Goal: Information Seeking & Learning: Learn about a topic

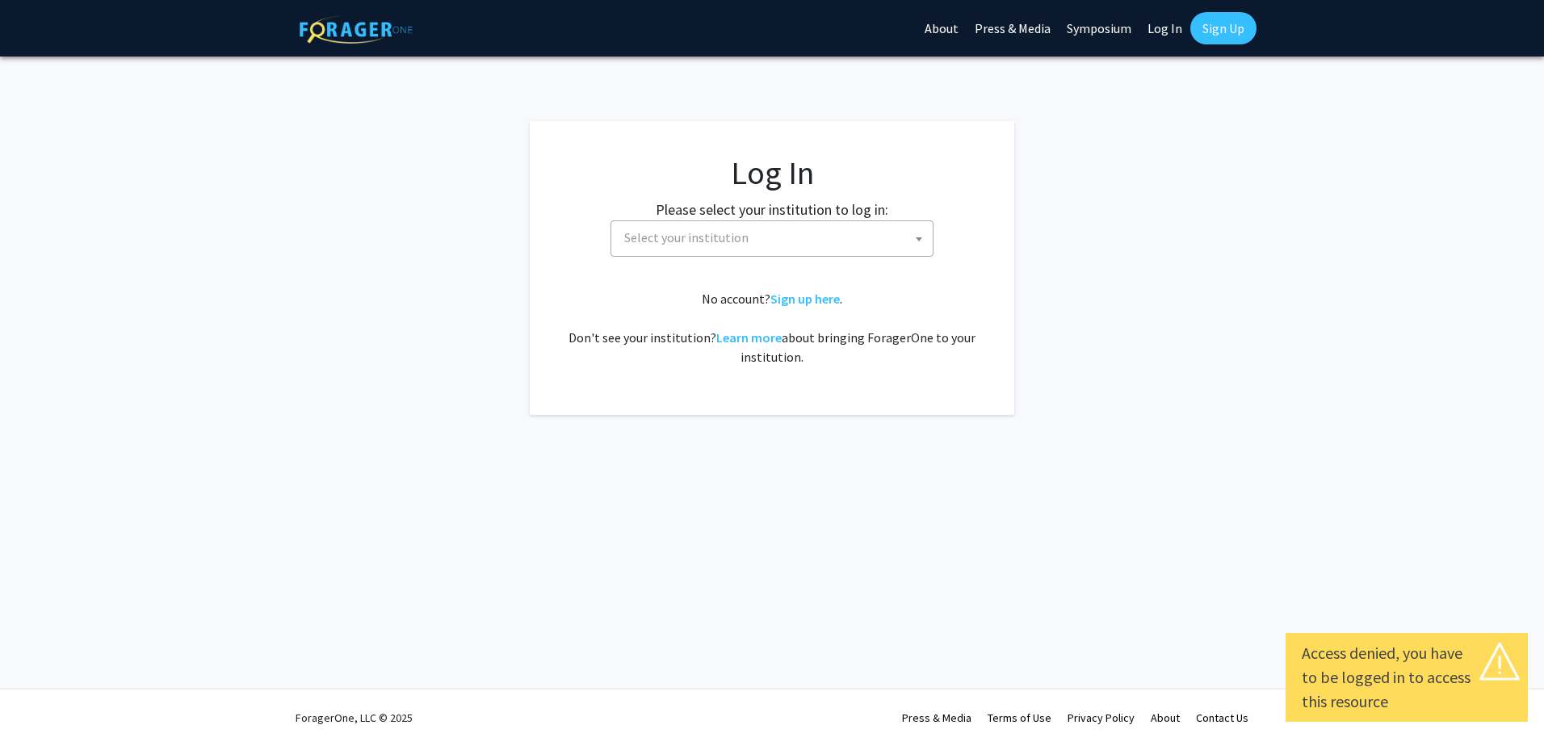
click at [737, 219] on label "Please select your institution to log in:" at bounding box center [772, 210] width 233 height 22
click at [750, 233] on span "Select your institution" at bounding box center [775, 237] width 315 height 33
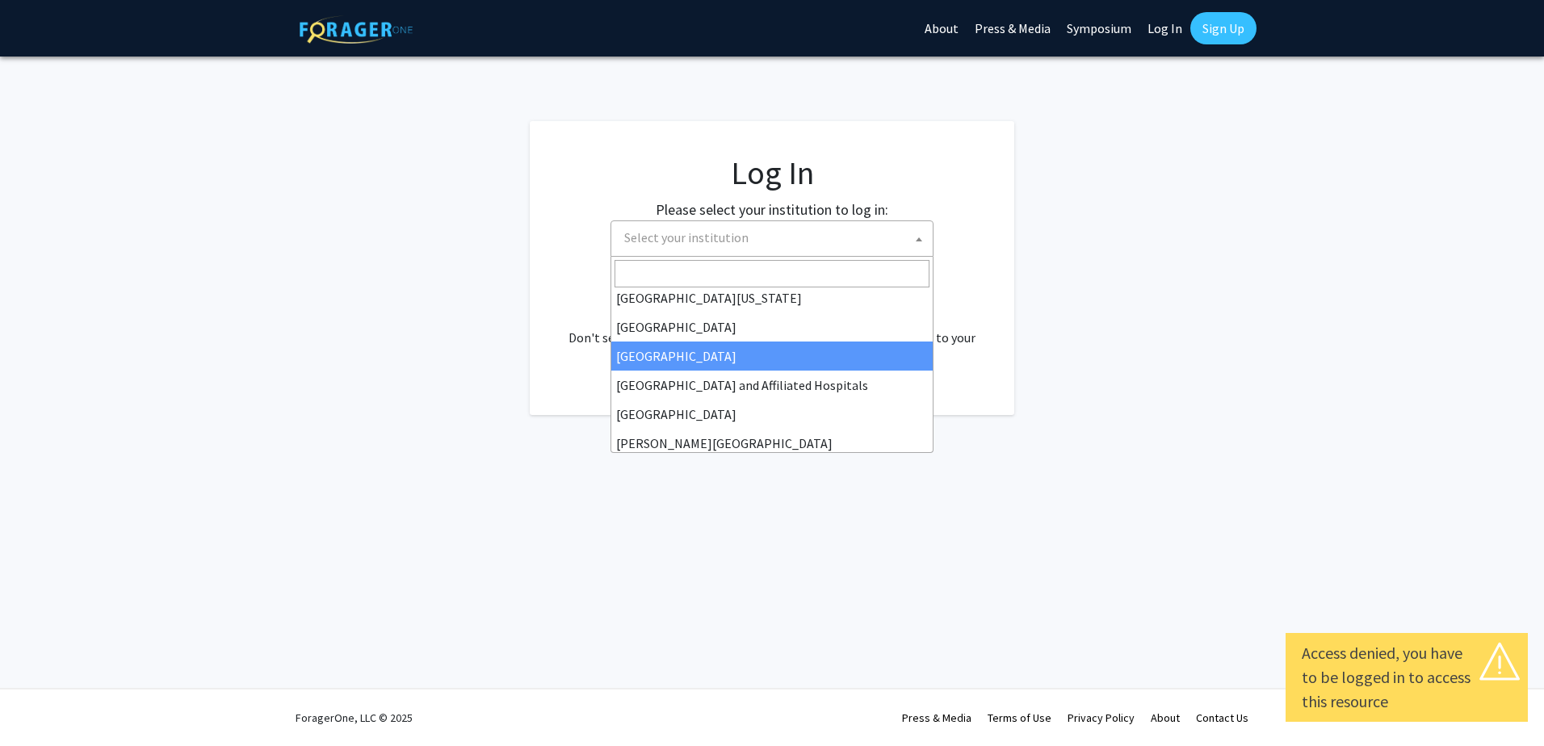
scroll to position [242, 0]
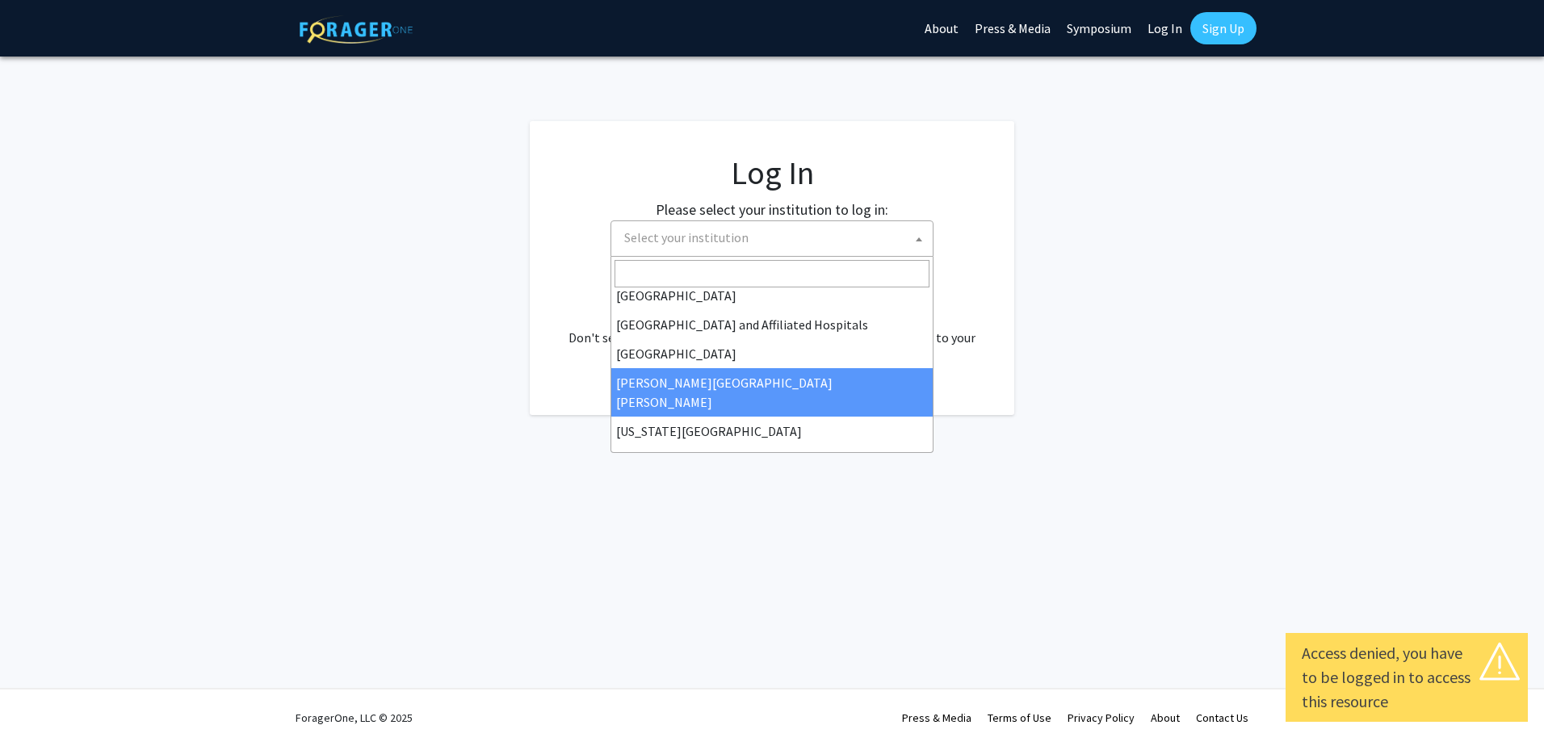
select select "1"
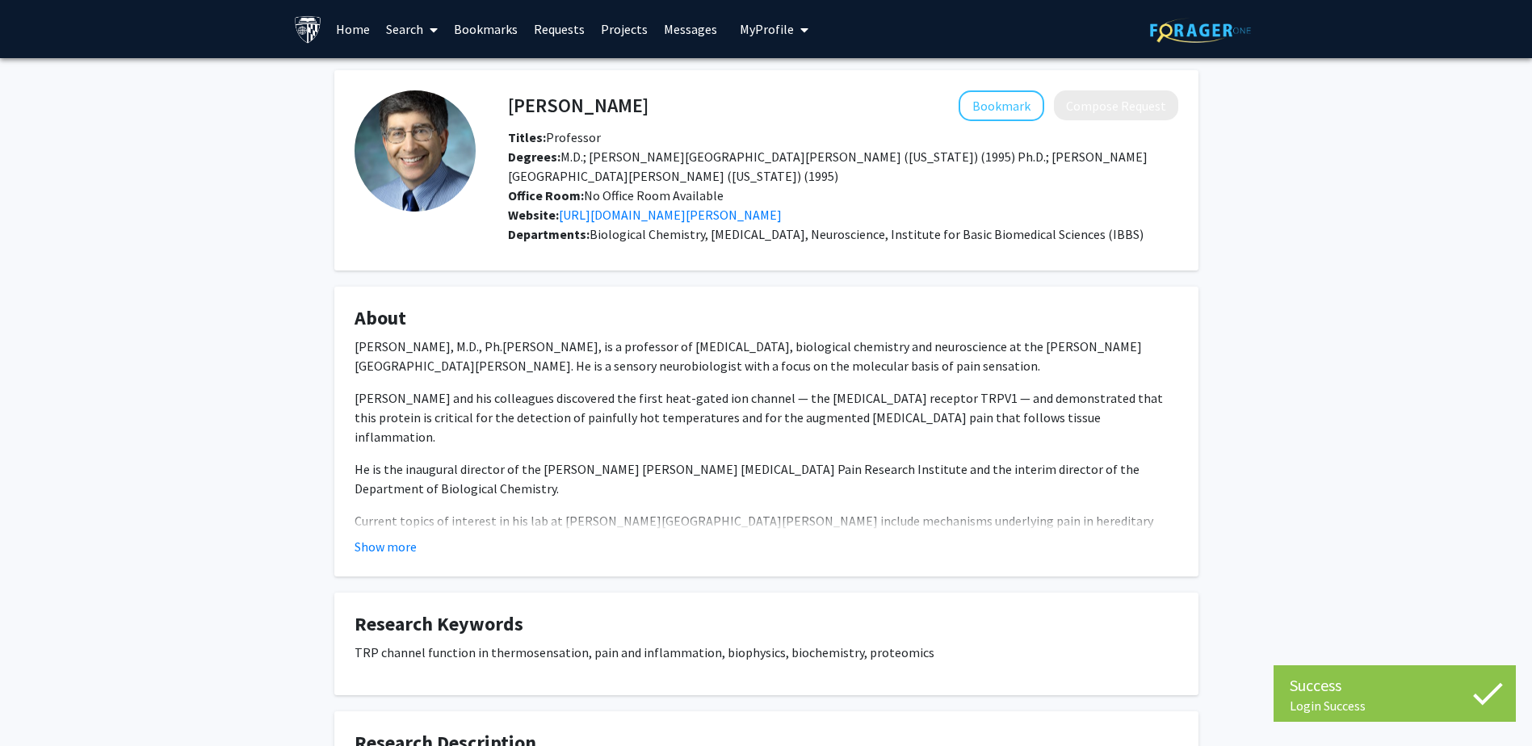
drag, startPoint x: 521, startPoint y: 272, endPoint x: 661, endPoint y: 305, distance: 143.6
click at [661, 305] on div "[PERSON_NAME] Bookmark Compose Request Titles: Professor [PERSON_NAME]: M.D.; […" at bounding box center [766, 480] width 888 height 821
drag, startPoint x: 661, startPoint y: 305, endPoint x: 636, endPoint y: 391, distance: 89.2
click at [636, 391] on p "Dr. Caterina and his colleagues discovered the first heat-gated ion channel — t…" at bounding box center [767, 417] width 824 height 58
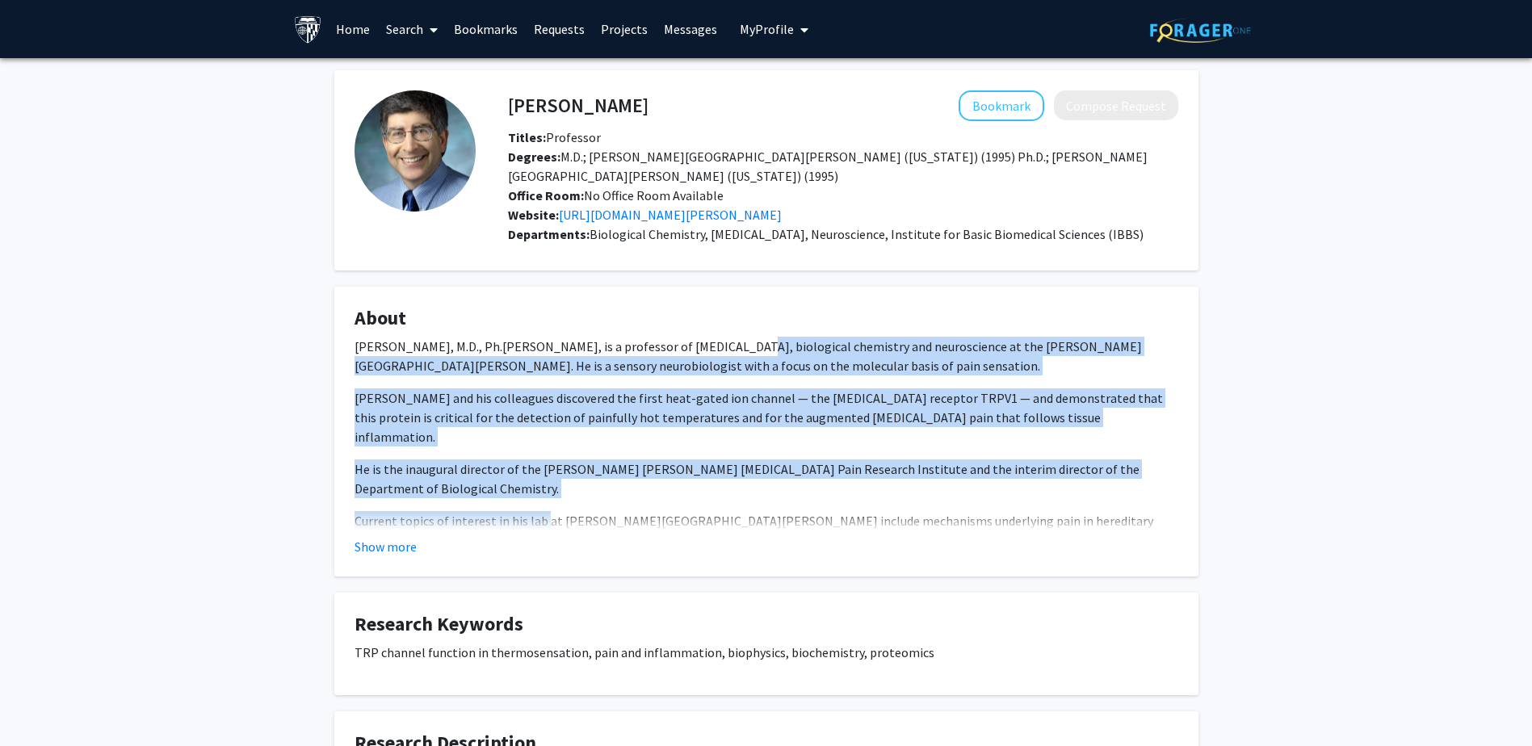
drag, startPoint x: 724, startPoint y: 346, endPoint x: 542, endPoint y: 484, distance: 228.2
click at [542, 484] on div "Michael Caterina, M.D., Ph.D., is a professor of neurosurgery, biological chemi…" at bounding box center [767, 514] width 824 height 355
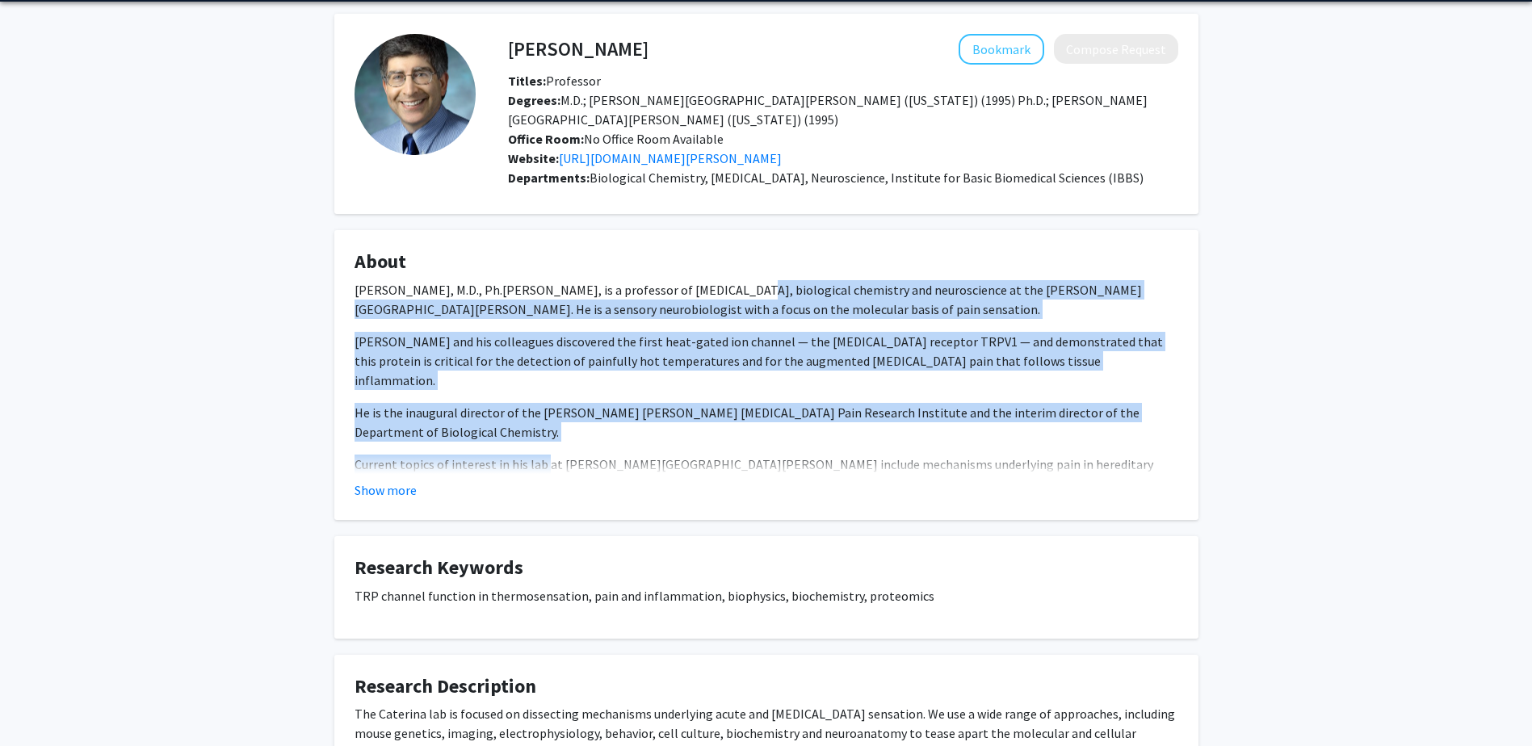
scroll to position [81, 0]
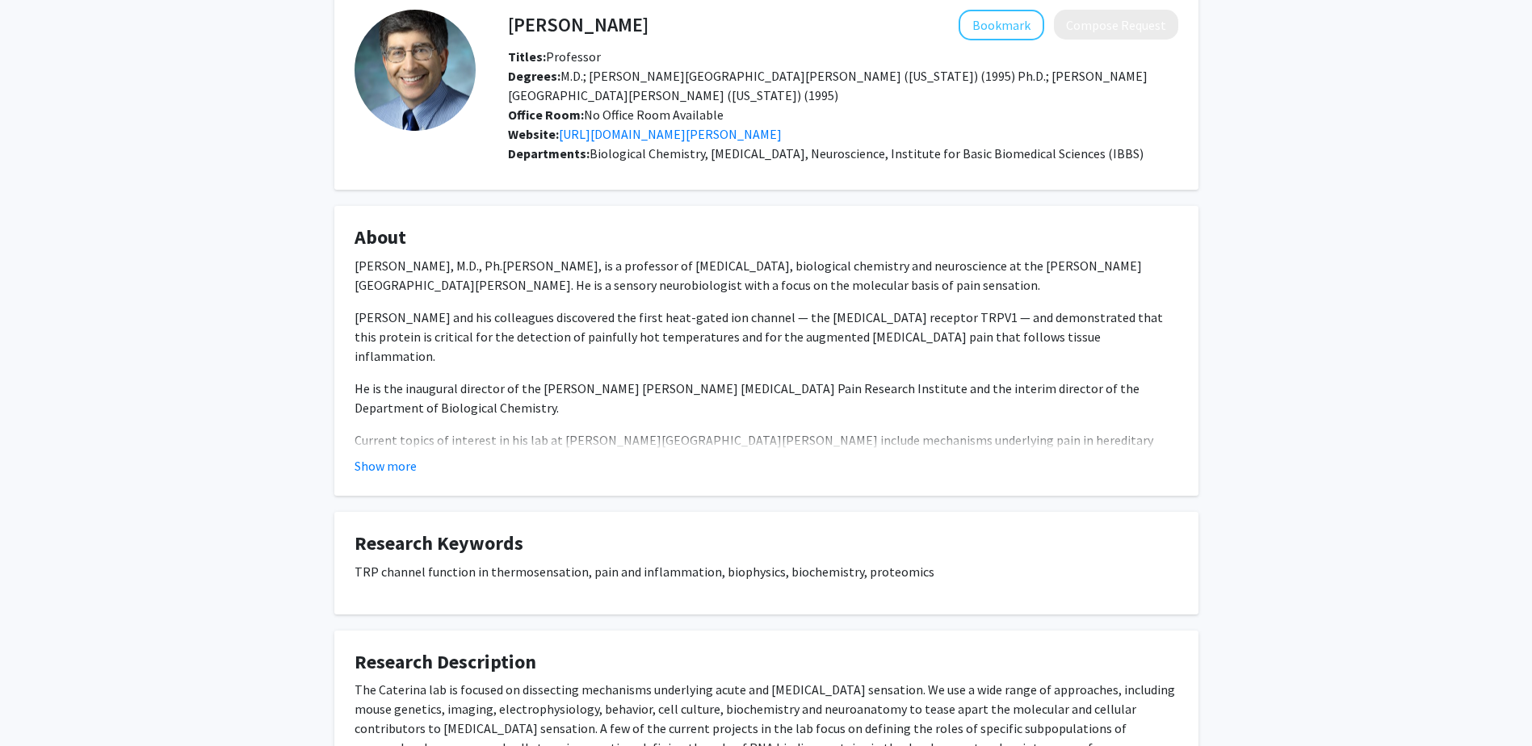
click at [388, 451] on fg-read-more "Michael Caterina, M.D., Ph.D., is a professor of neurosurgery, biological chemi…" at bounding box center [767, 366] width 824 height 220
click at [389, 467] on button "Show more" at bounding box center [386, 465] width 62 height 19
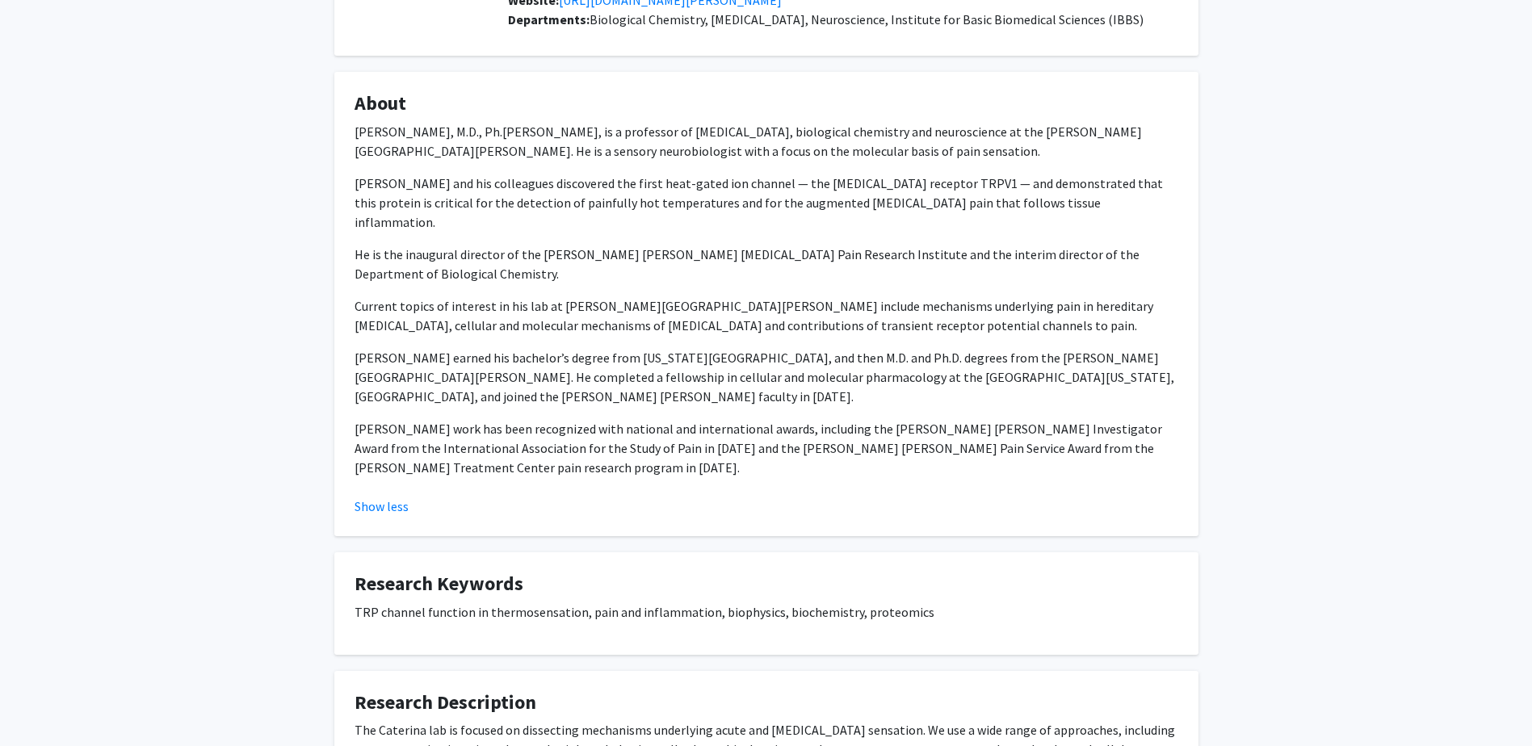
scroll to position [242, 0]
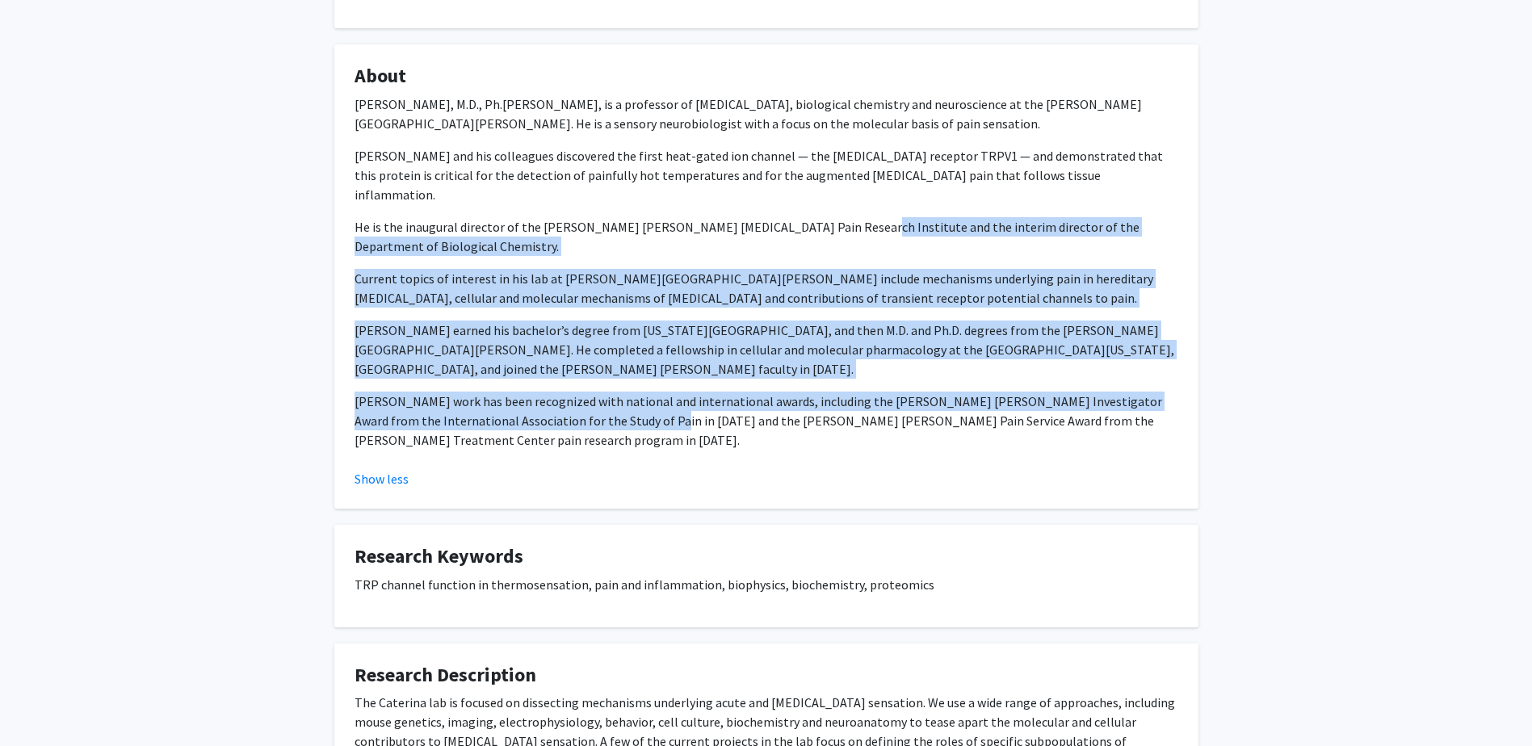
drag, startPoint x: 841, startPoint y: 216, endPoint x: 612, endPoint y: 403, distance: 295.0
click at [612, 403] on div "Michael Caterina, M.D., Ph.D., is a professor of neurosurgery, biological chemi…" at bounding box center [767, 271] width 824 height 355
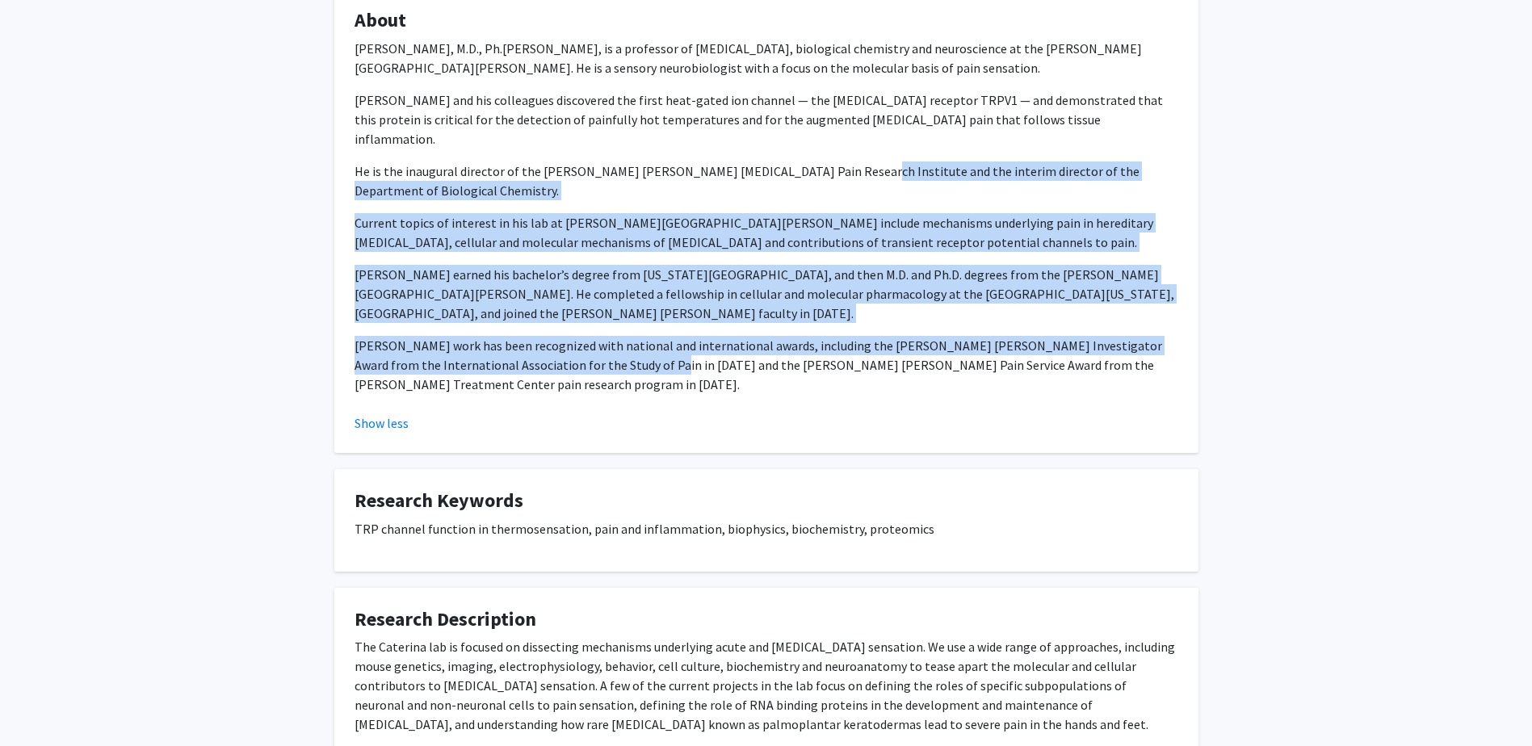
scroll to position [401, 0]
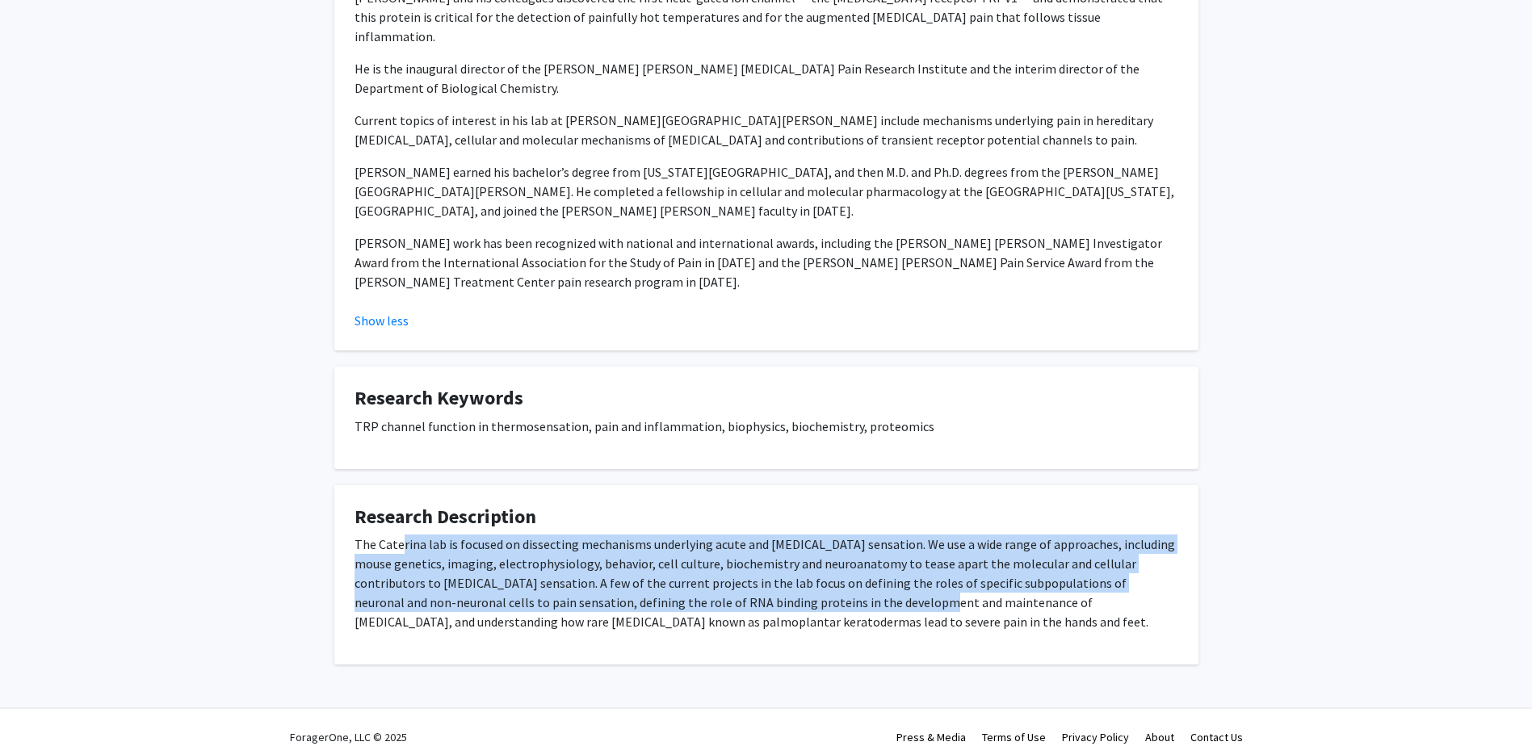
drag, startPoint x: 405, startPoint y: 518, endPoint x: 775, endPoint y: 588, distance: 376.4
click at [775, 588] on p "The Caterina lab is focused on dissecting mechanisms underlying acute and chron…" at bounding box center [767, 583] width 824 height 97
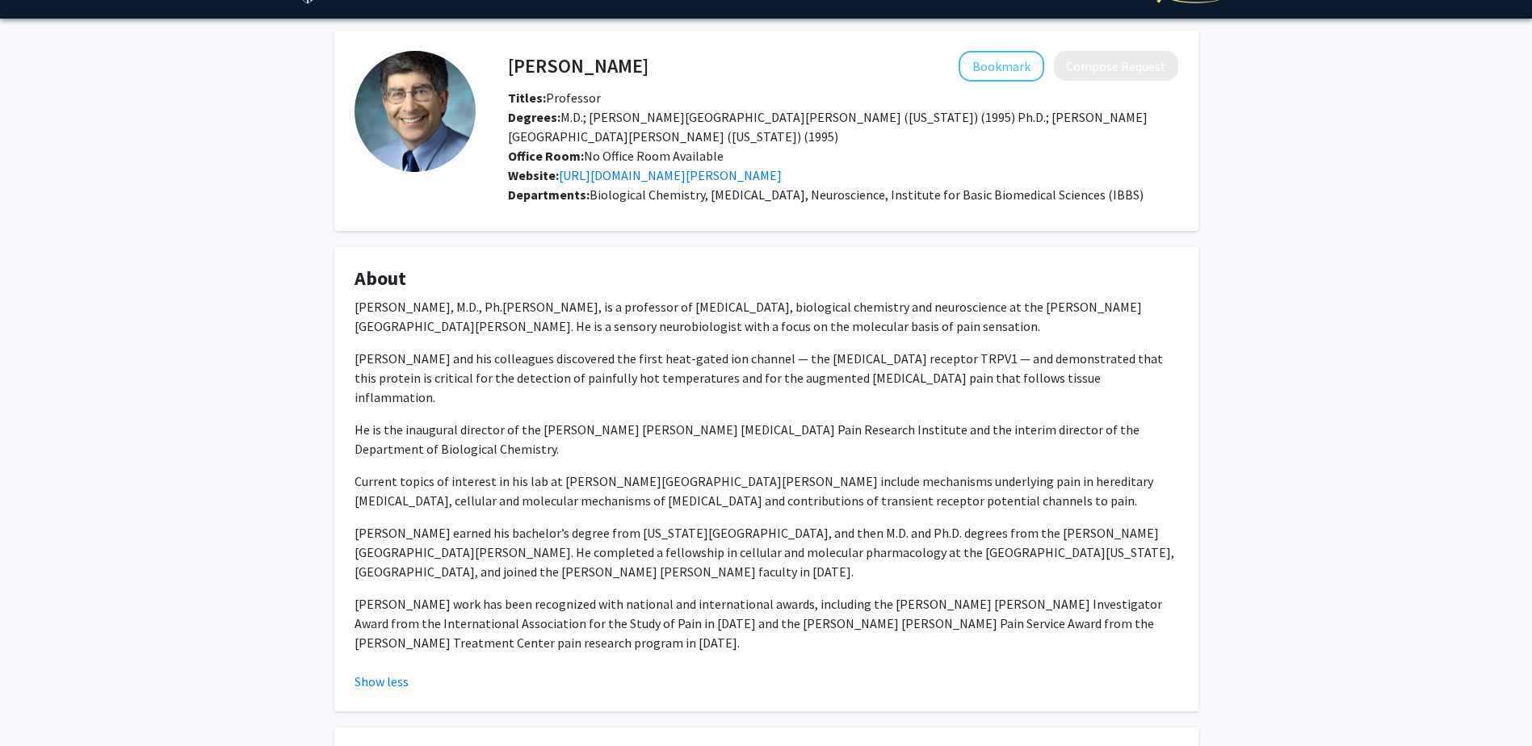
scroll to position [0, 0]
